Goal: Task Accomplishment & Management: Use online tool/utility

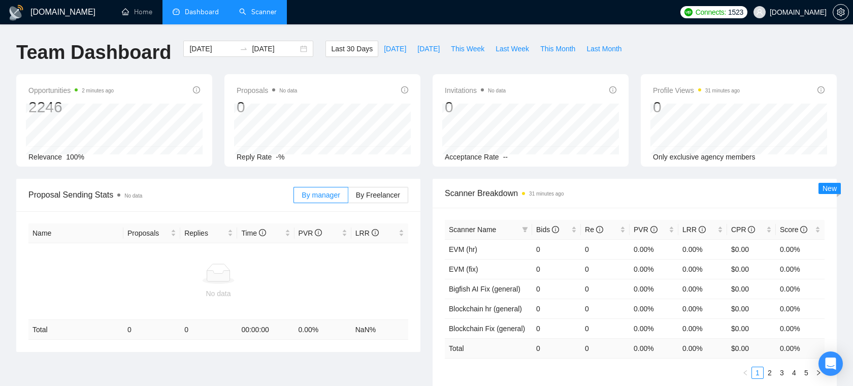
click at [250, 11] on link "Scanner" at bounding box center [258, 12] width 38 height 9
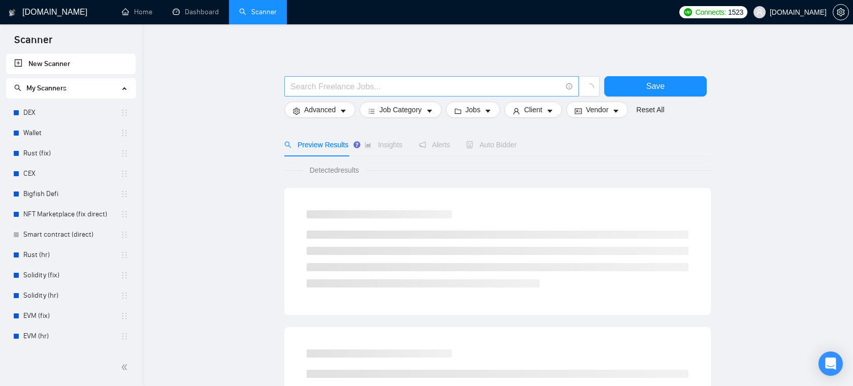
click at [341, 86] on input "text" at bounding box center [426, 86] width 271 height 13
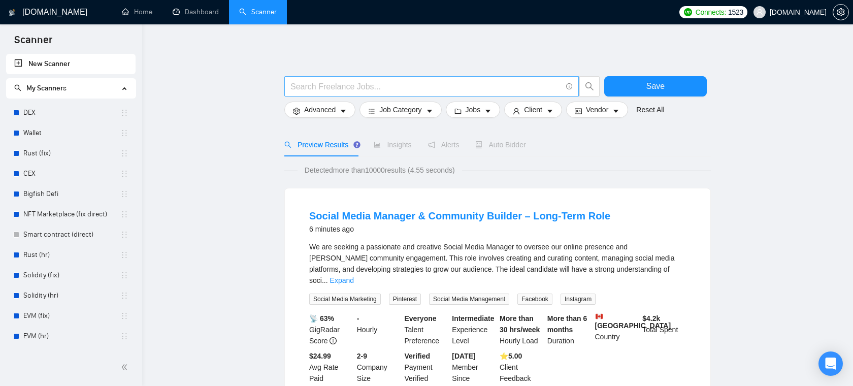
click at [414, 77] on span at bounding box center [431, 86] width 295 height 20
paste input "GIS Developer"
type input "GIS Developer"
click at [677, 81] on button "Save" at bounding box center [655, 86] width 103 height 20
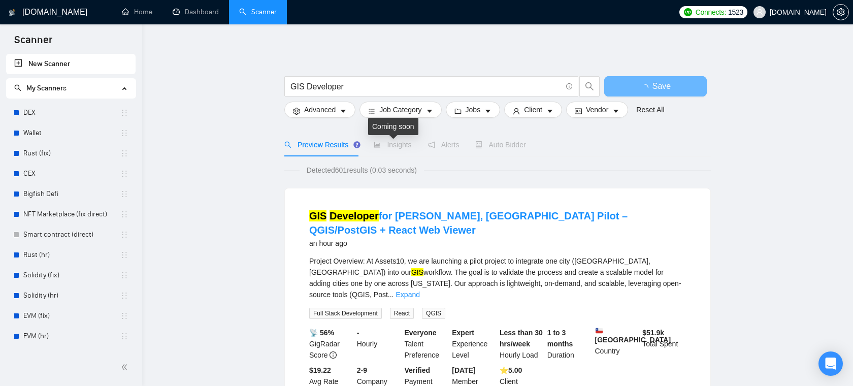
click at [385, 146] on span "Insights" at bounding box center [393, 145] width 38 height 8
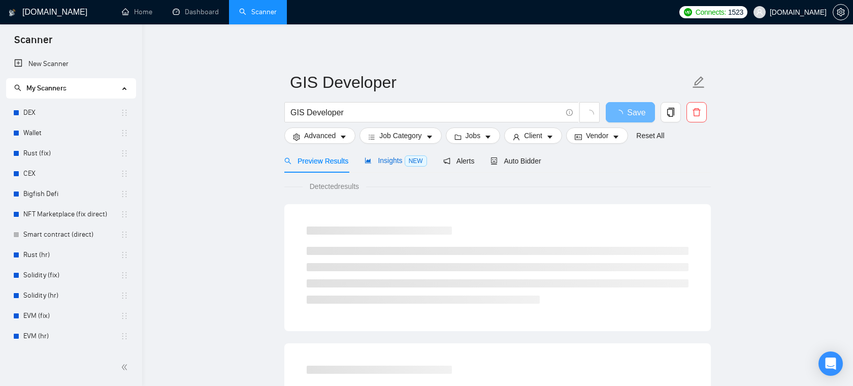
click at [401, 161] on span "Insights NEW" at bounding box center [396, 160] width 62 height 8
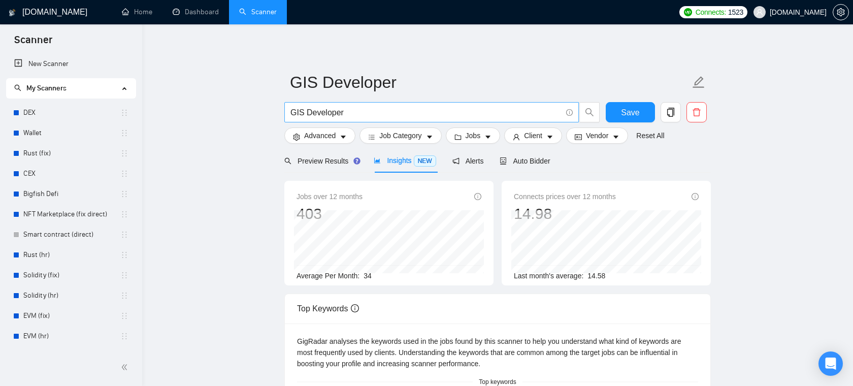
click at [364, 112] on input "GIS Developer" at bounding box center [426, 112] width 271 height 13
click at [626, 117] on span "Save" at bounding box center [630, 112] width 18 height 13
click at [359, 112] on input "GIS Developer | Gis Analyst" at bounding box center [426, 112] width 271 height 13
click at [629, 104] on button "Save" at bounding box center [630, 112] width 49 height 20
click at [434, 118] on input "GIS Developer | GIS Analyst" at bounding box center [426, 112] width 271 height 13
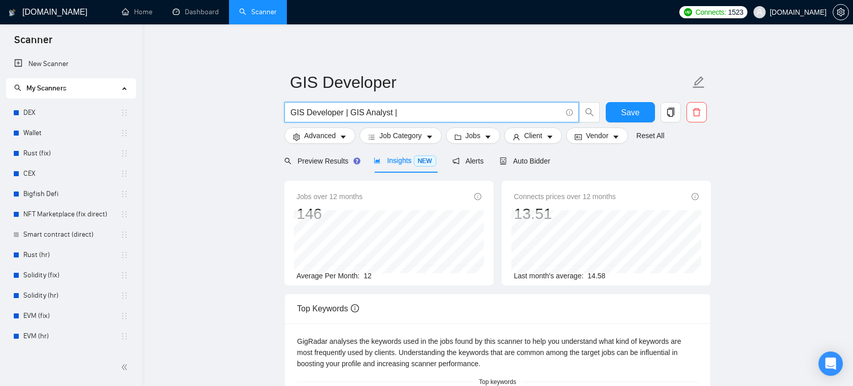
paste input "PostGIS"
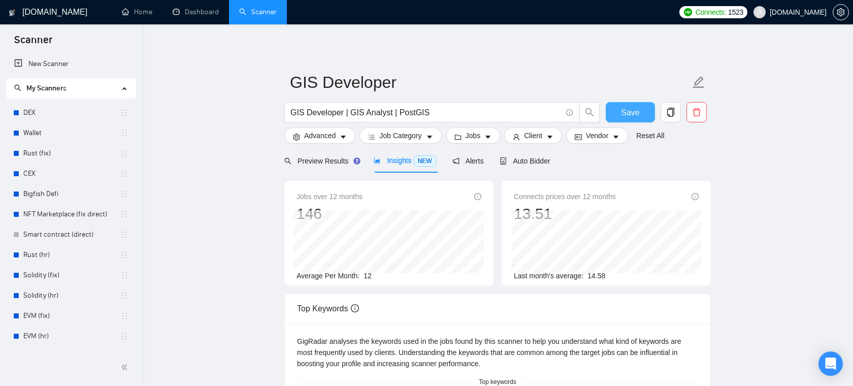
click at [633, 110] on span "Save" at bounding box center [630, 112] width 18 height 13
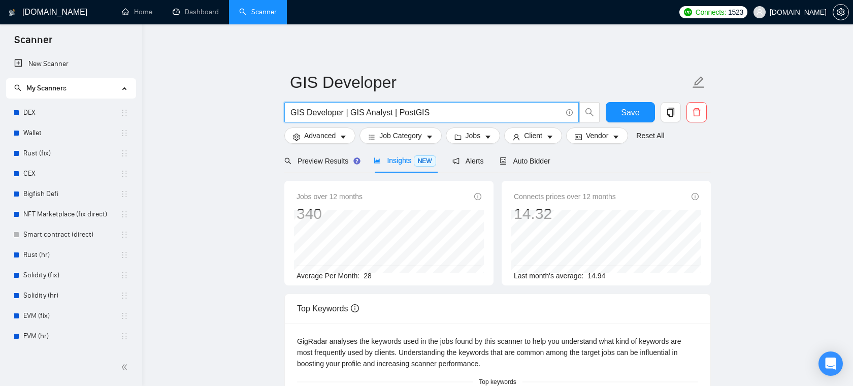
click at [389, 106] on input "GIS Developer | GIS Analyst | PostGIS" at bounding box center [426, 112] width 271 height 13
click at [629, 114] on span "Save" at bounding box center [630, 112] width 18 height 13
click at [373, 108] on input "React Native" at bounding box center [426, 112] width 271 height 13
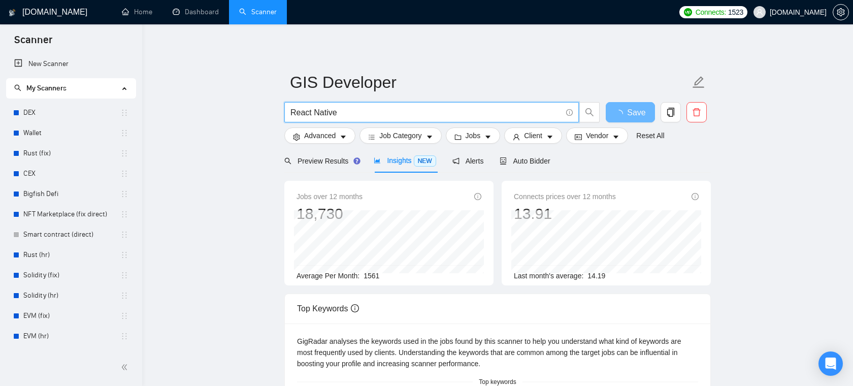
click at [373, 108] on input "React Native" at bounding box center [426, 112] width 271 height 13
type input "C++"
click at [630, 105] on button "Save" at bounding box center [630, 112] width 49 height 20
click at [394, 117] on input "C++" at bounding box center [426, 112] width 271 height 13
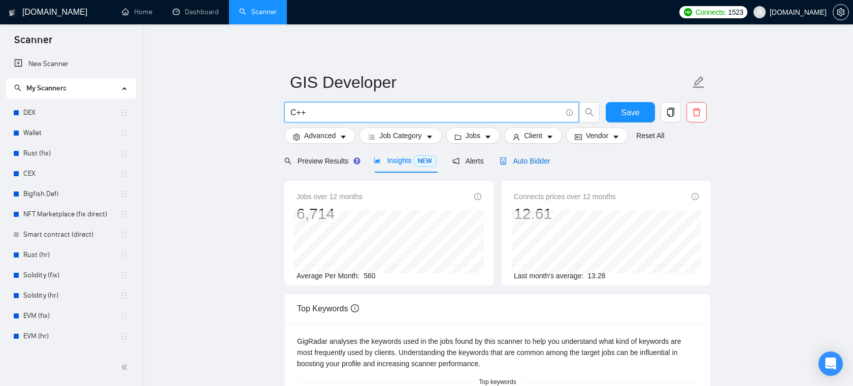
click at [527, 160] on span "Auto Bidder" at bounding box center [525, 161] width 50 height 8
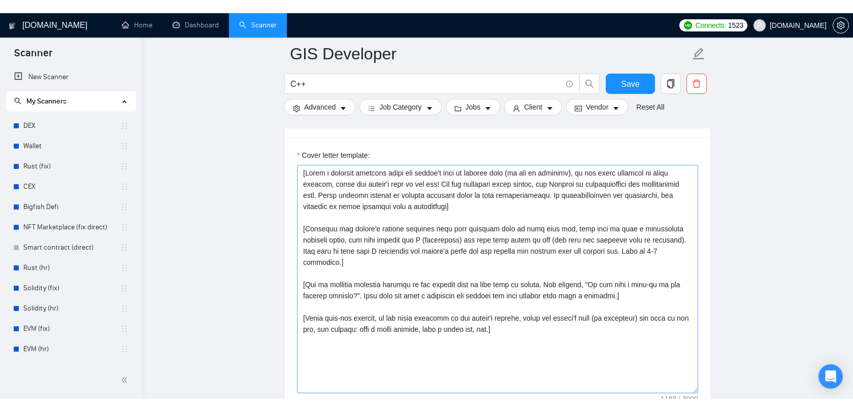
scroll to position [1130, 0]
